Goal: Task Accomplishment & Management: Complete application form

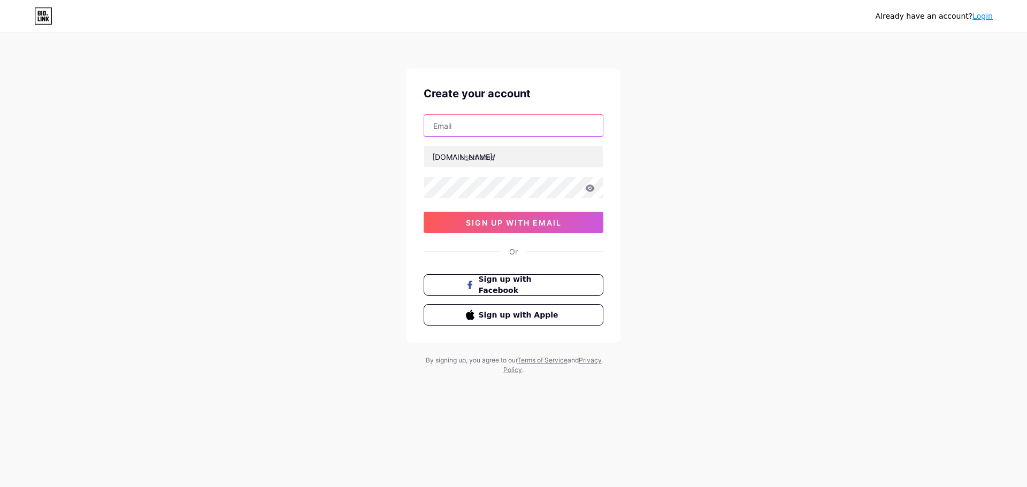
click at [500, 126] on input "text" at bounding box center [513, 125] width 179 height 21
type input "[EMAIL_ADDRESS][DOMAIN_NAME]"
click at [516, 158] on input "text" at bounding box center [513, 156] width 179 height 21
click at [480, 154] on input "text" at bounding box center [513, 156] width 179 height 21
type input "ferniseiy"
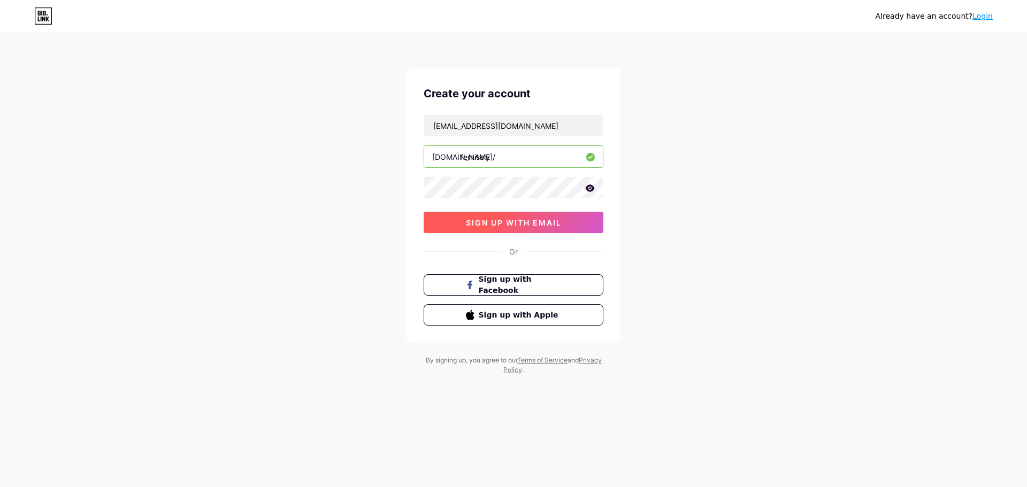
click at [503, 224] on span "sign up with email" at bounding box center [514, 222] width 96 height 9
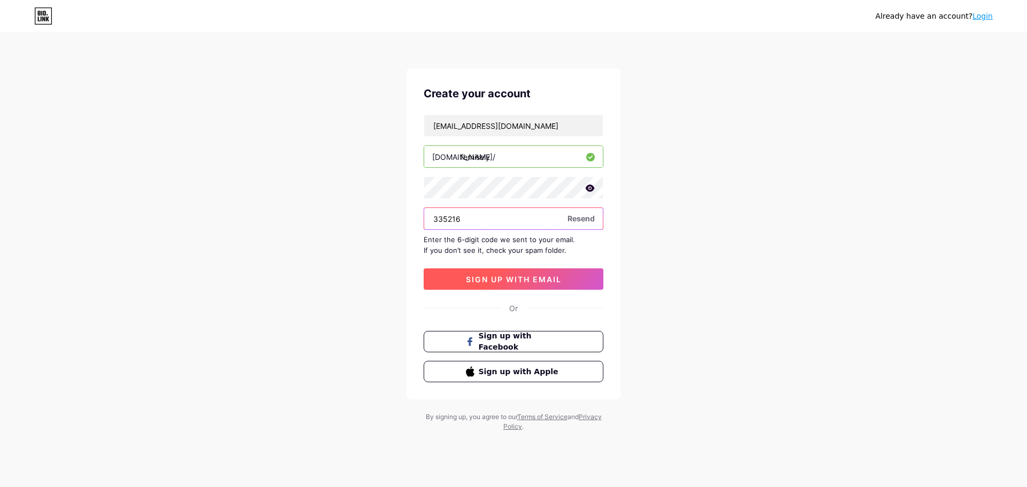
type input "335216"
click at [525, 279] on span "sign up with email" at bounding box center [514, 279] width 96 height 9
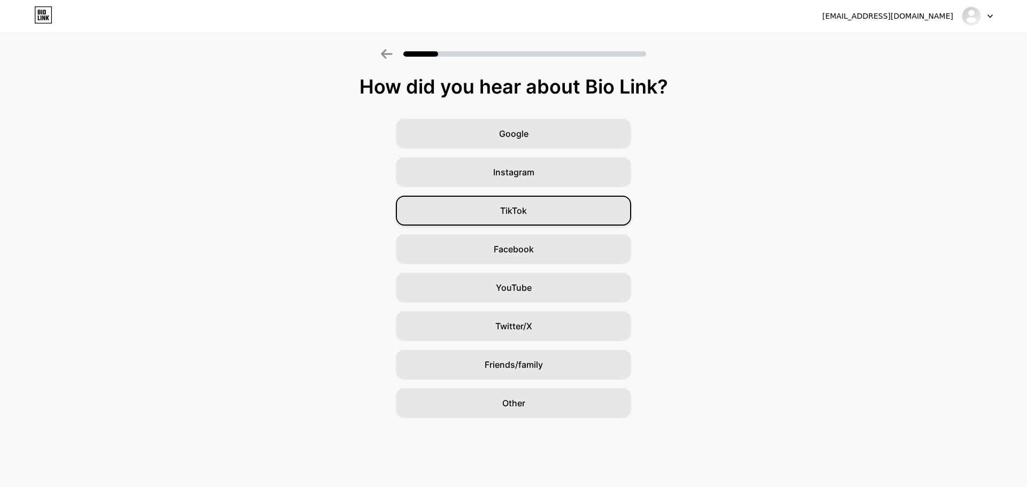
click at [540, 208] on div "TikTok" at bounding box center [513, 211] width 235 height 30
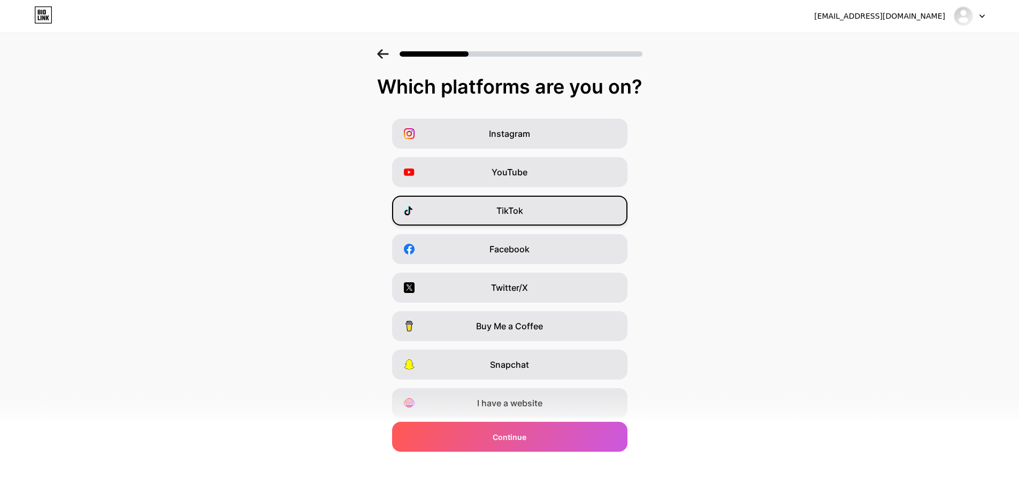
click at [540, 211] on div "TikTok" at bounding box center [509, 211] width 235 height 30
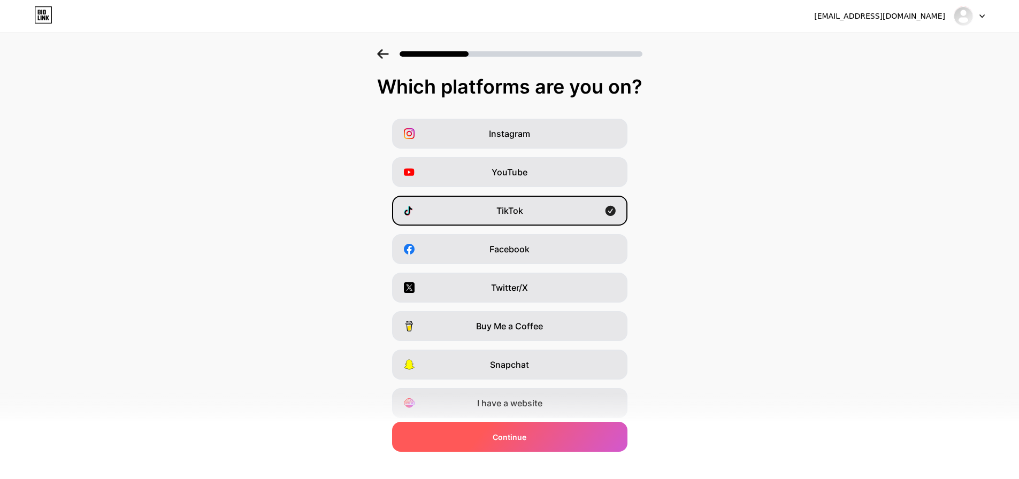
click at [546, 440] on div "Continue" at bounding box center [509, 437] width 235 height 30
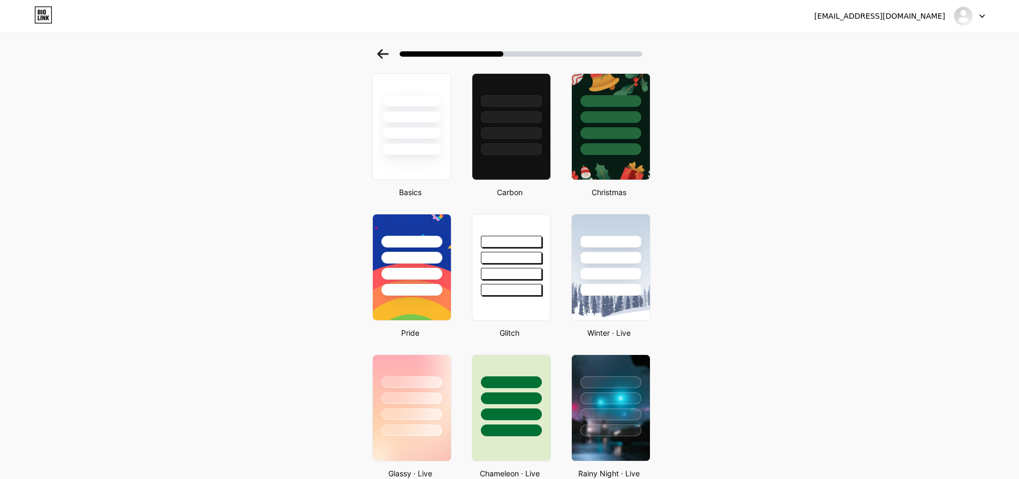
scroll to position [46, 0]
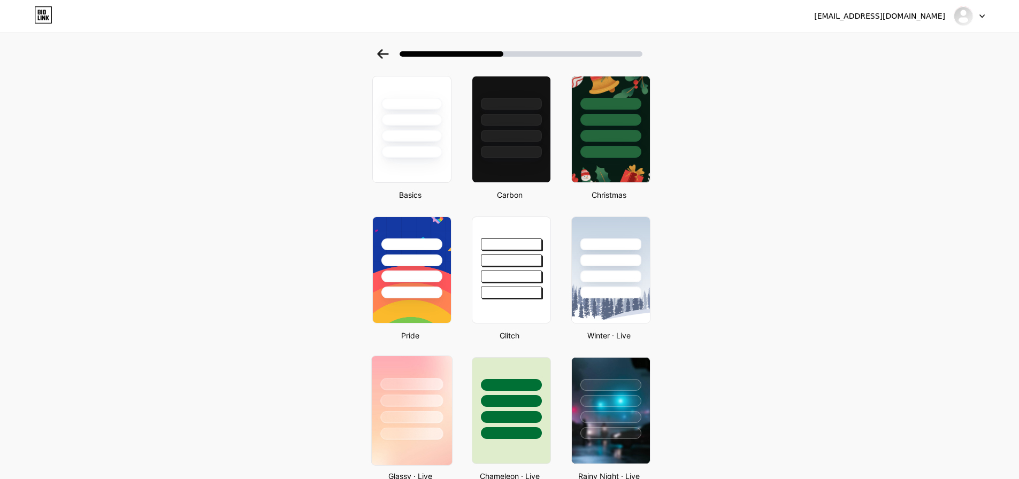
click at [428, 388] on div at bounding box center [411, 384] width 63 height 12
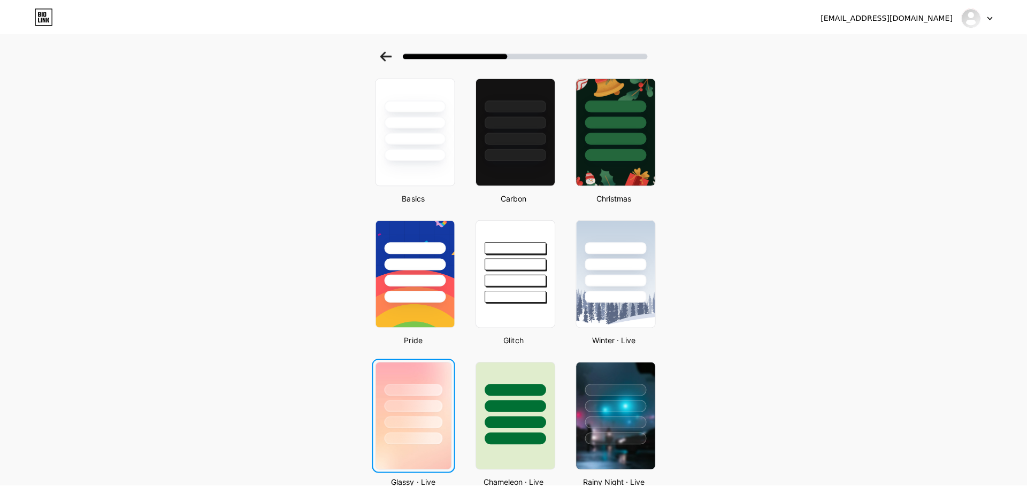
scroll to position [0, 0]
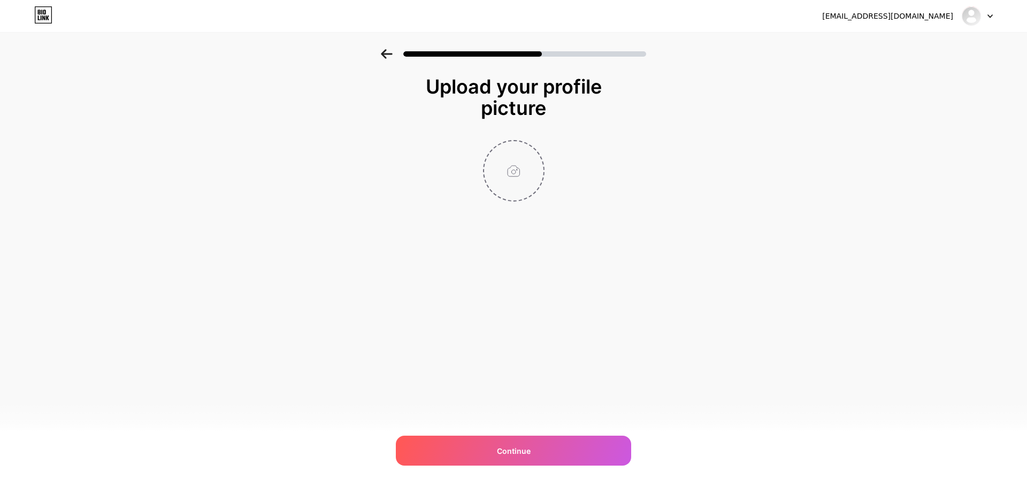
click at [516, 171] on input "file" at bounding box center [513, 170] width 59 height 59
click at [520, 173] on input "file" at bounding box center [513, 170] width 59 height 59
type input "C:\fakepath\B5FA578C-9C39-4FFD-A18C-FEB4498BE8BB.jpg"
click at [516, 186] on img at bounding box center [514, 171] width 62 height 62
click at [522, 165] on img at bounding box center [514, 171] width 62 height 62
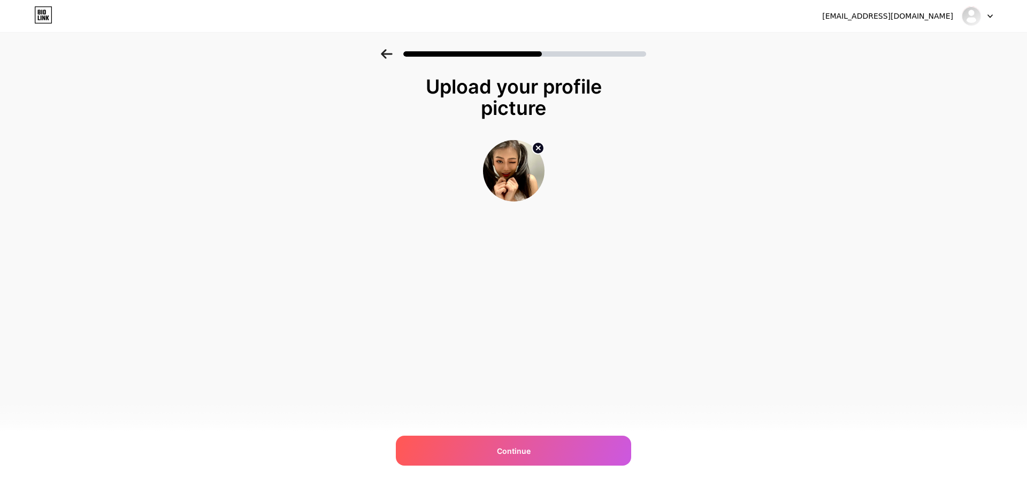
click at [534, 148] on circle at bounding box center [538, 148] width 12 height 12
click at [528, 173] on input "file" at bounding box center [513, 170] width 59 height 59
type input "C:\fakepath\B5FA578C-9C39-4FFD-A18C-FEB4498BE8BB.jpg"
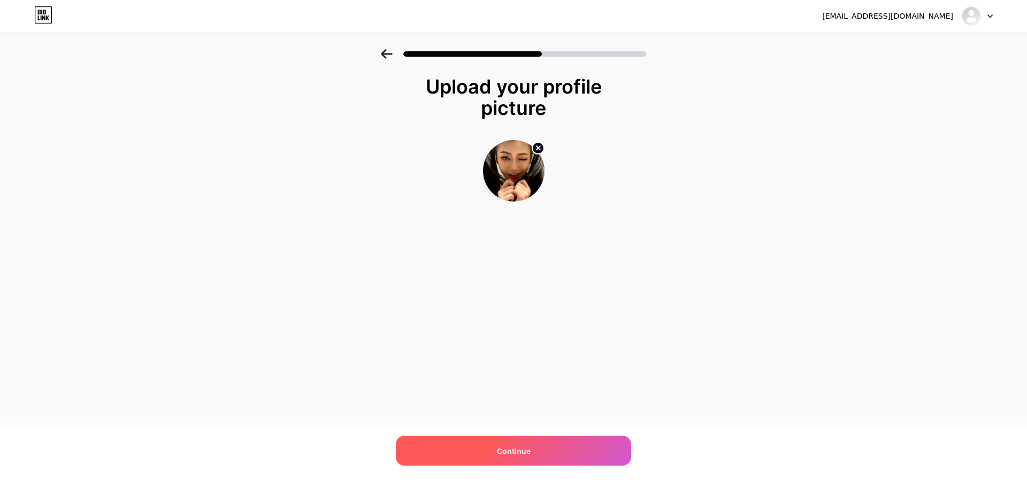
click at [540, 449] on div "Continue" at bounding box center [513, 451] width 235 height 30
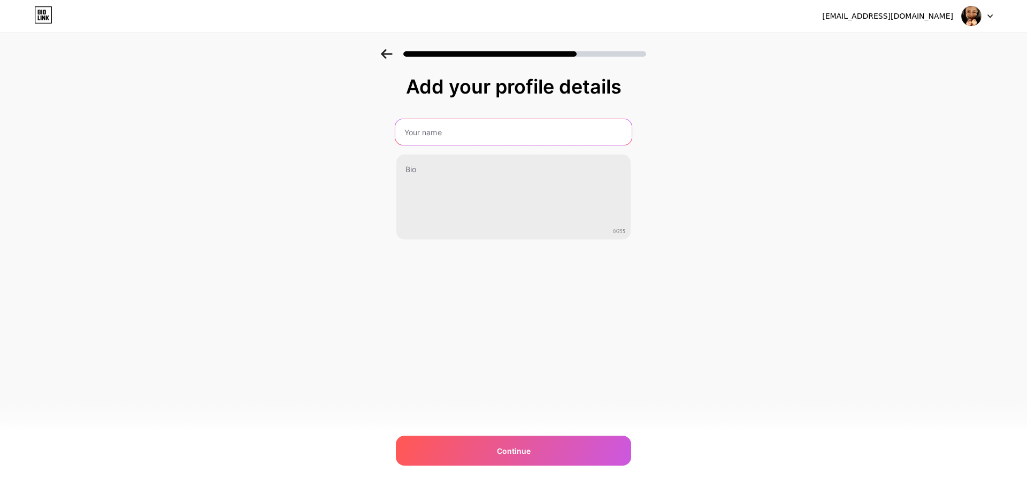
click at [477, 127] on input "text" at bounding box center [513, 132] width 236 height 26
type input "J"
type input "Jutarat Keawjinda"
click at [473, 132] on input "Jutarat Keawjinda" at bounding box center [513, 132] width 236 height 26
drag, startPoint x: 478, startPoint y: 136, endPoint x: 328, endPoint y: 135, distance: 149.8
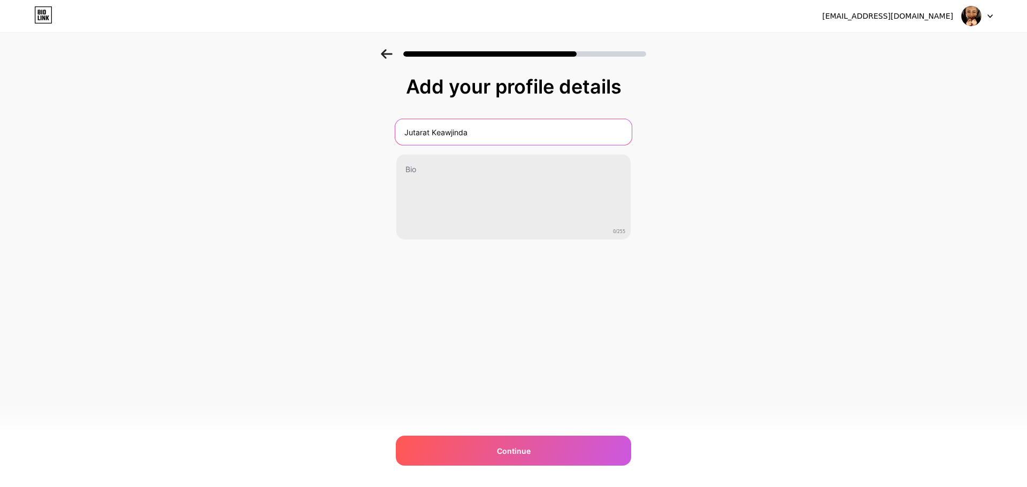
click at [328, 135] on div "Add your profile details [PERSON_NAME] 0/255 Continue Error" at bounding box center [513, 171] width 1027 height 244
type input "Ferniseiy"
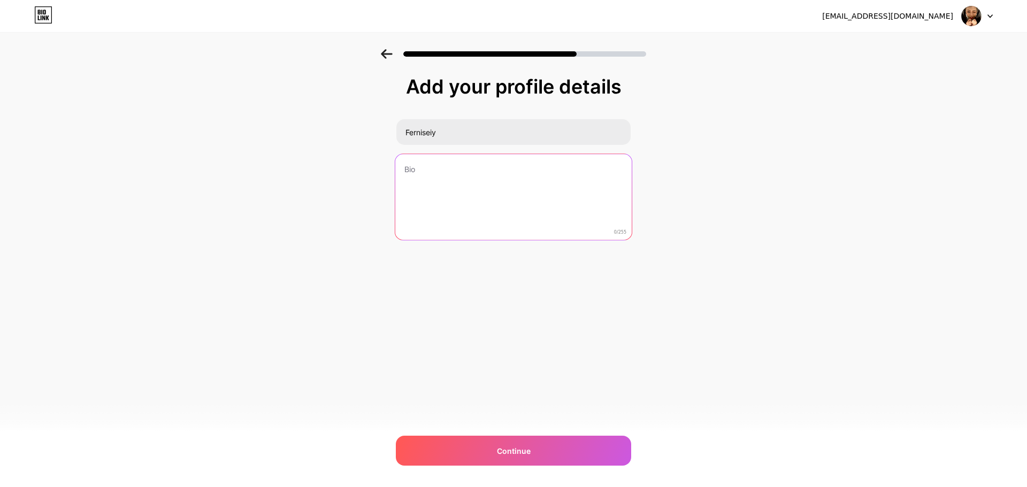
click at [411, 168] on textarea at bounding box center [513, 197] width 236 height 87
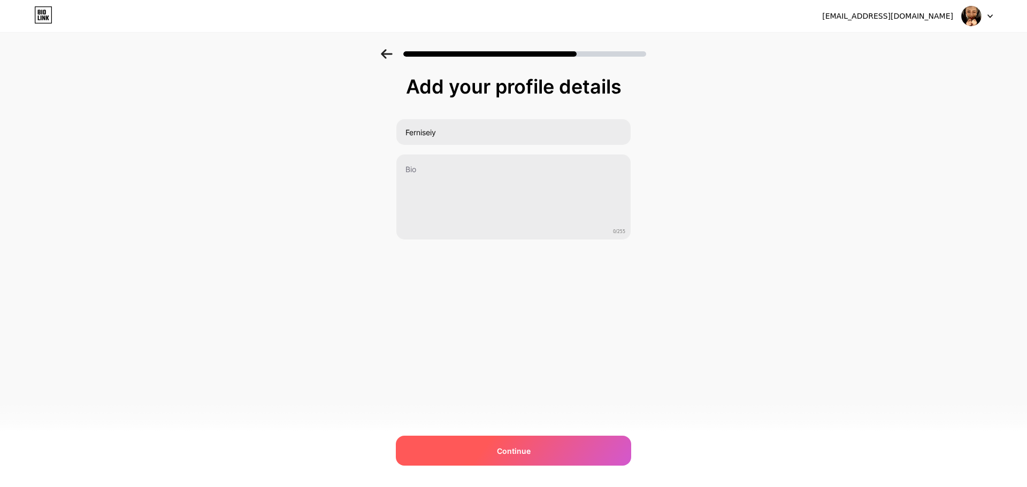
click at [532, 446] on div "Continue" at bounding box center [513, 451] width 235 height 30
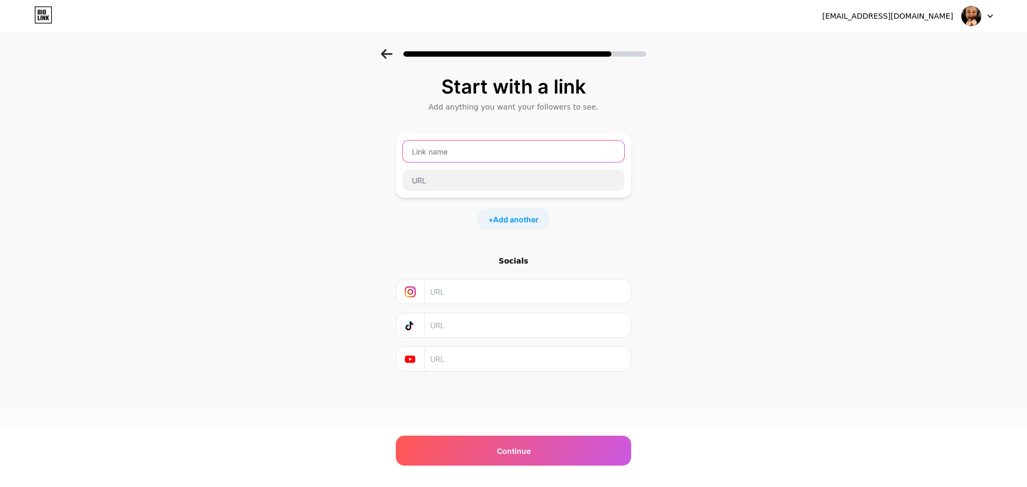
click at [510, 150] on input "text" at bounding box center [513, 151] width 221 height 21
click at [471, 152] on input "text" at bounding box center [513, 151] width 221 height 21
type input "ferniseiyfern"
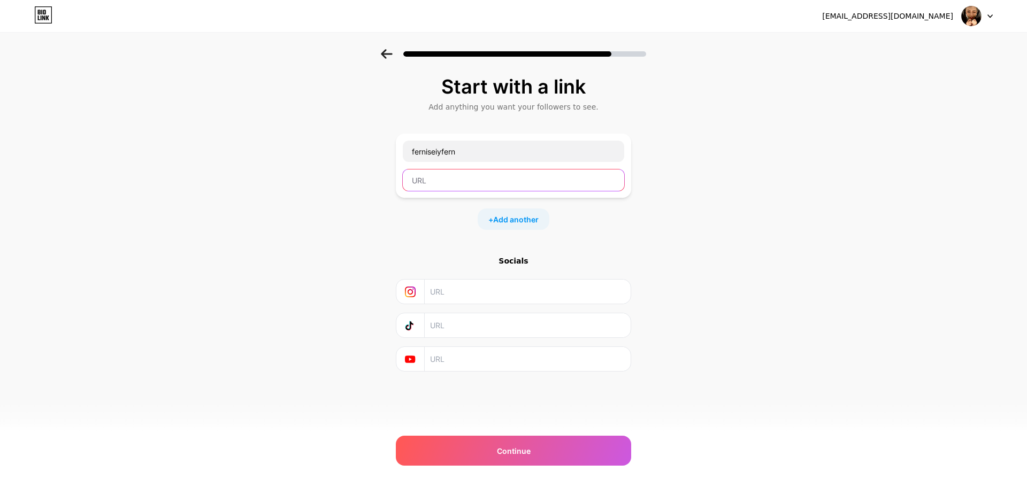
click at [473, 182] on input "text" at bounding box center [513, 180] width 221 height 21
click at [439, 180] on input "text" at bounding box center [513, 180] width 221 height 21
click at [435, 186] on input "text" at bounding box center [513, 180] width 221 height 21
paste input "[URL][DOMAIN_NAME]"
drag, startPoint x: 546, startPoint y: 182, endPoint x: 395, endPoint y: 189, distance: 151.6
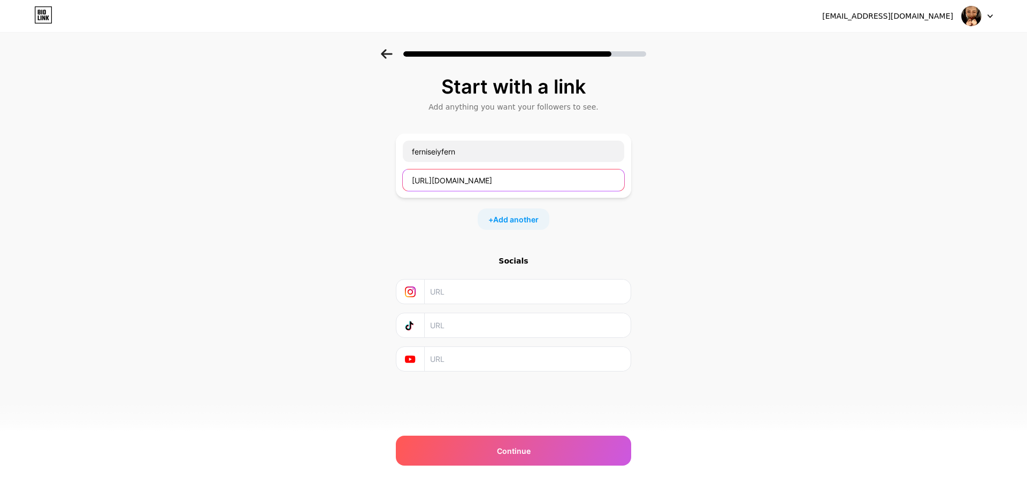
click at [395, 189] on div "Start with a link Add anything you want your followers to see. ferniseiyfern [U…" at bounding box center [513, 237] width 1027 height 376
type input "[URL][DOMAIN_NAME]"
paste input "[DOMAIN_NAME][URL]"
type input "[DOMAIN_NAME][URL]"
click at [616, 219] on div "+ Add another" at bounding box center [513, 219] width 235 height 21
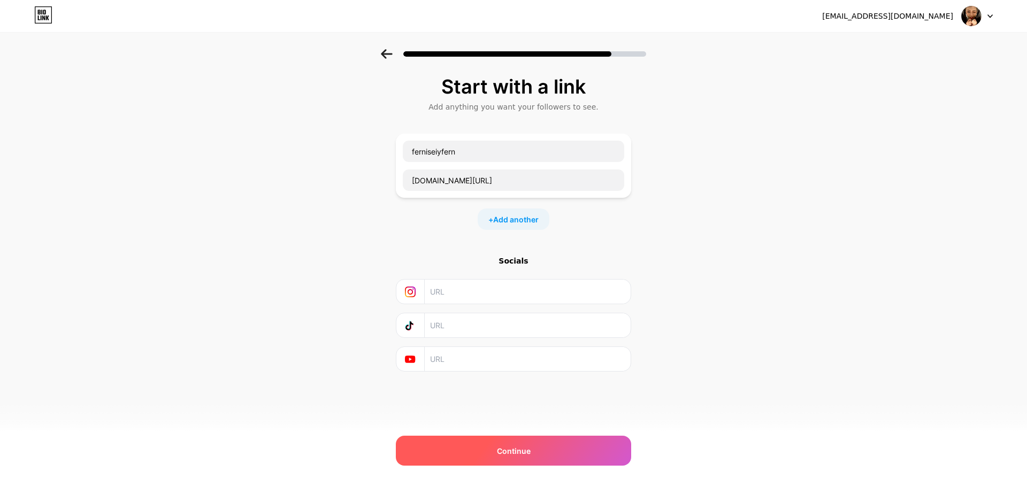
click at [567, 453] on div "Continue" at bounding box center [513, 451] width 235 height 30
click at [596, 458] on div "Continue" at bounding box center [513, 451] width 235 height 30
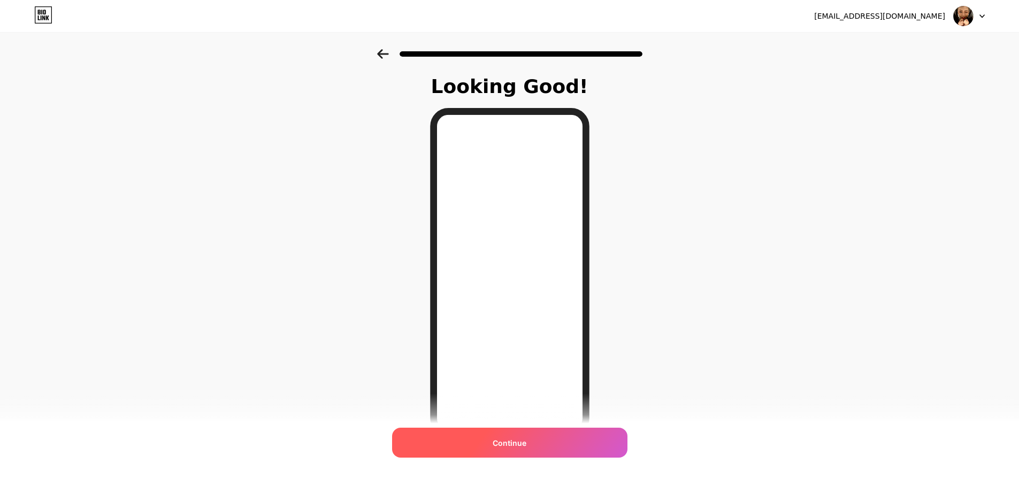
click at [532, 440] on div "Continue" at bounding box center [509, 443] width 235 height 30
